Goal: Download file/media

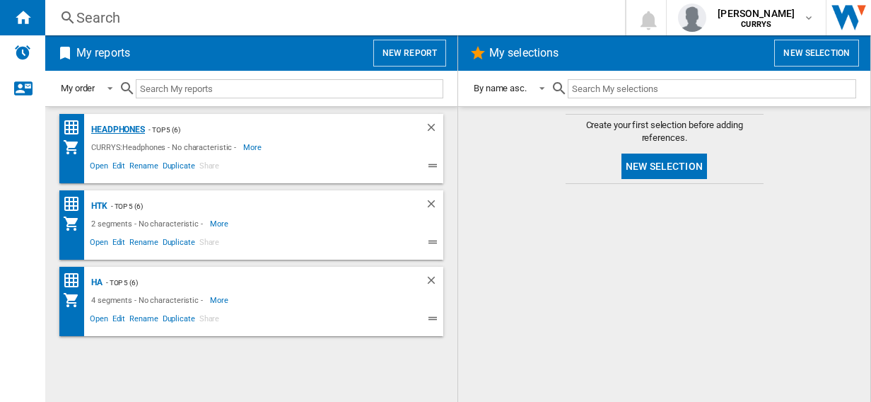
click at [111, 126] on div "Headphones" at bounding box center [116, 130] width 57 height 18
click at [113, 129] on div "Headphones" at bounding box center [116, 130] width 57 height 18
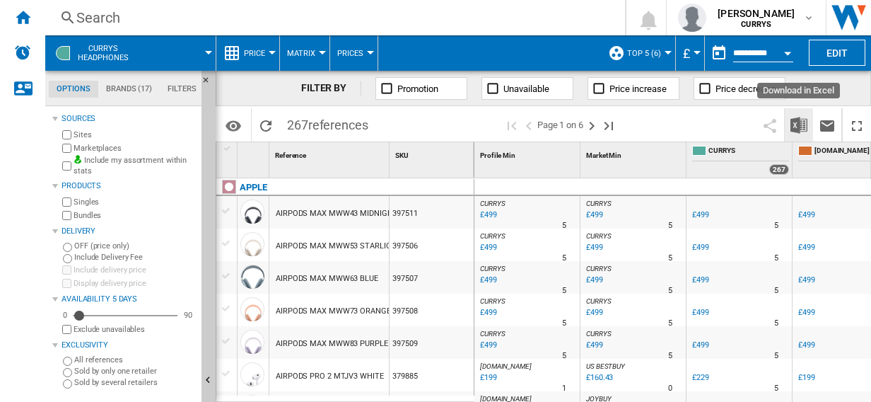
click at [801, 122] on img "Download in Excel" at bounding box center [799, 125] width 17 height 17
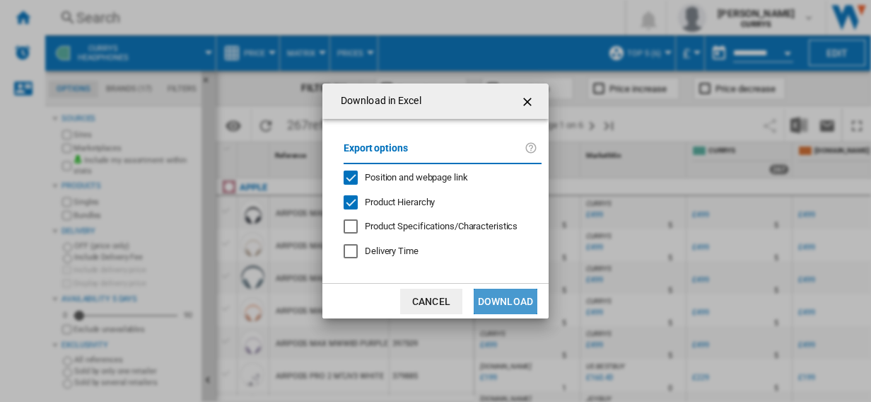
click at [506, 302] on button "Download" at bounding box center [506, 301] width 64 height 25
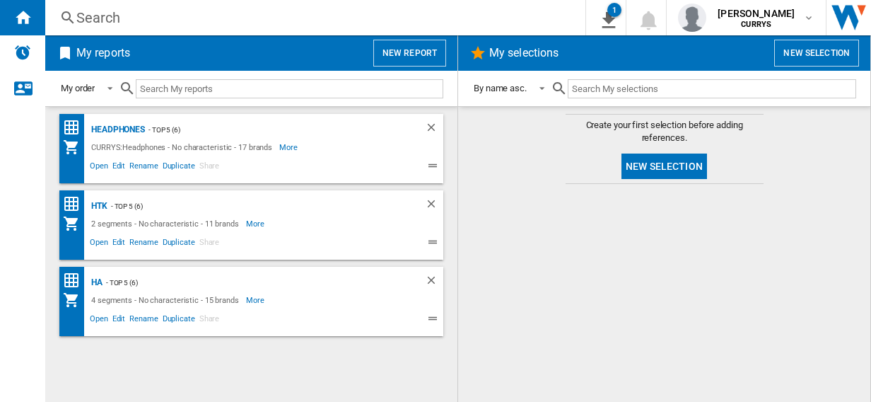
drag, startPoint x: 104, startPoint y: 204, endPoint x: 346, endPoint y: 202, distance: 241.9
click at [103, 204] on div "HTK" at bounding box center [98, 206] width 20 height 18
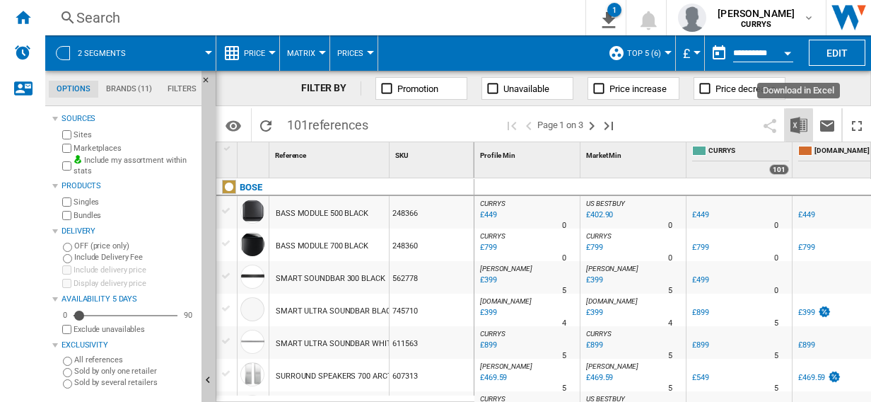
click at [801, 121] on img "Download in Excel" at bounding box center [799, 125] width 17 height 17
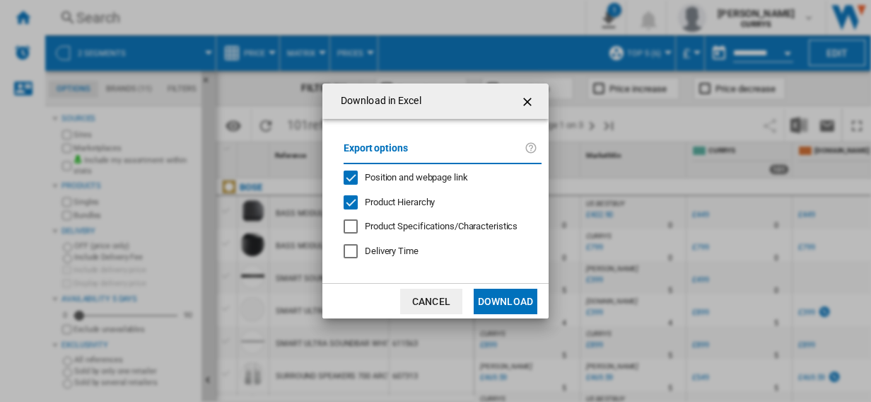
click at [508, 304] on button "Download" at bounding box center [506, 301] width 64 height 25
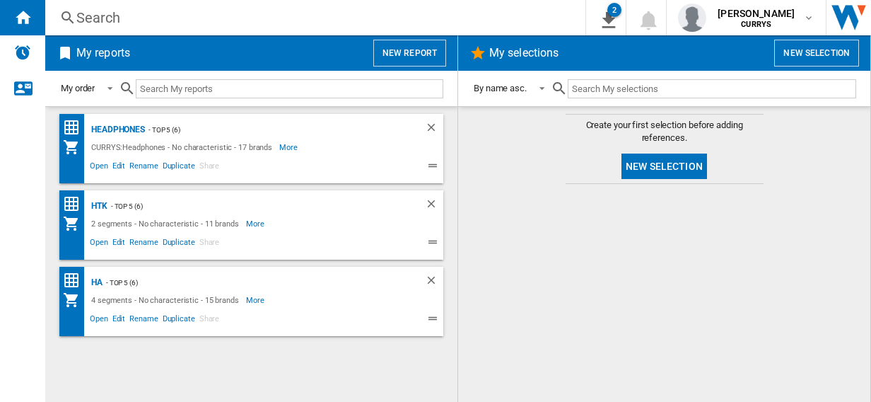
click at [105, 286] on div "- top 5 (6)" at bounding box center [250, 283] width 294 height 18
click at [95, 280] on div "HA" at bounding box center [95, 283] width 15 height 18
